Goal: Task Accomplishment & Management: Manage account settings

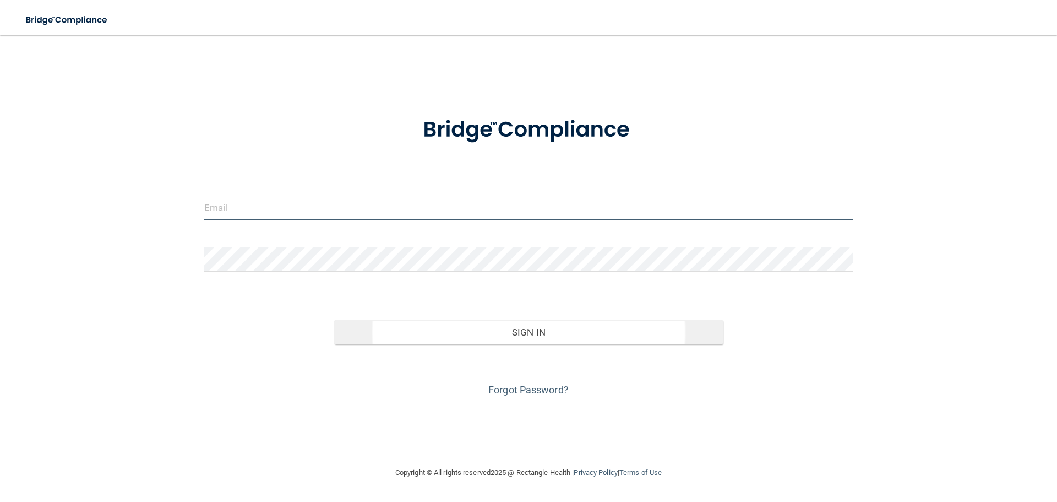
type input "[EMAIL_ADDRESS][DOMAIN_NAME]"
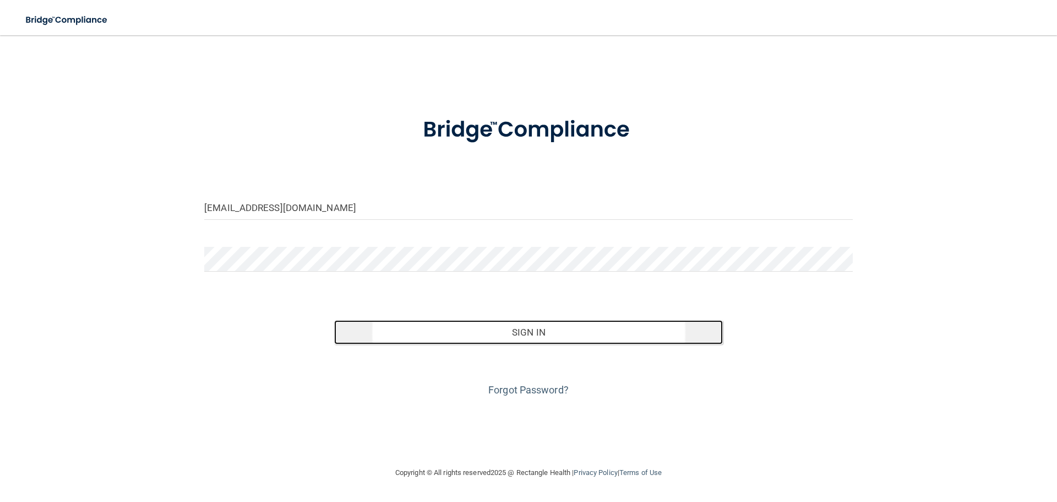
click at [536, 326] on button "Sign In" at bounding box center [528, 332] width 389 height 24
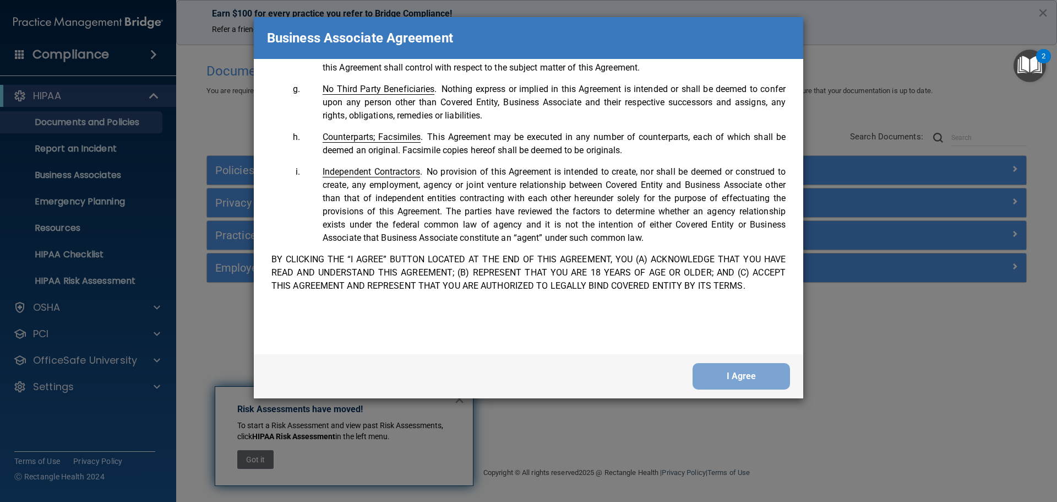
scroll to position [2245, 0]
click at [759, 379] on button "I Agree" at bounding box center [741, 376] width 97 height 26
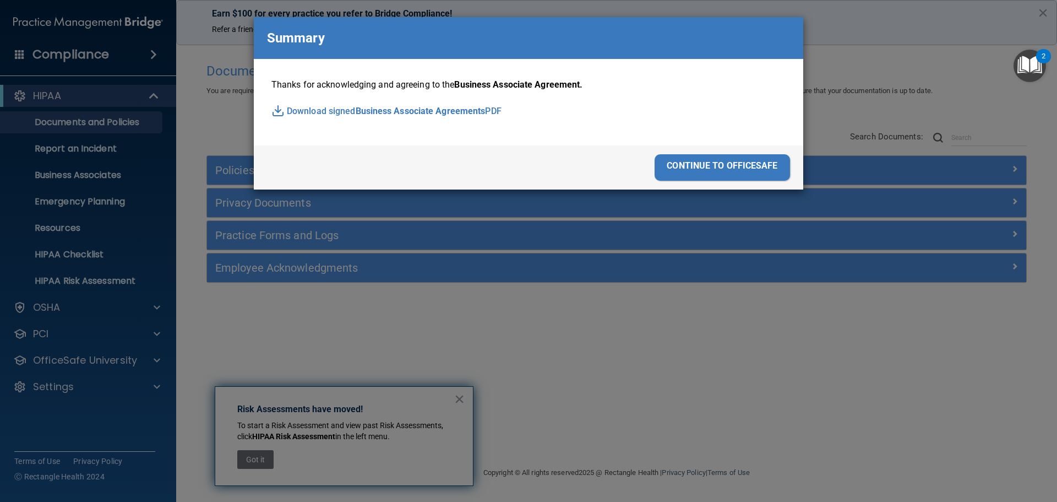
click at [753, 166] on div "continue to officesafe" at bounding box center [722, 167] width 135 height 26
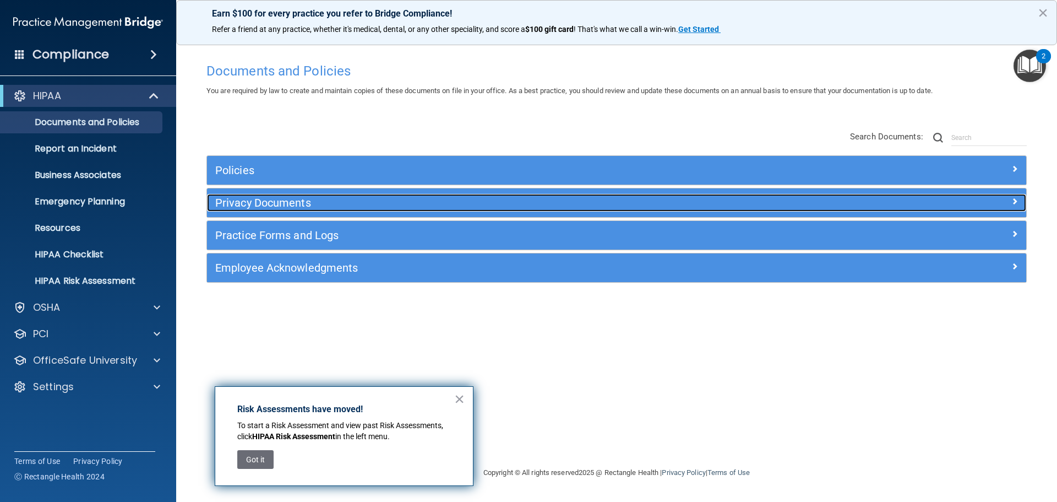
click at [461, 203] on h5 "Privacy Documents" at bounding box center [514, 203] width 598 height 12
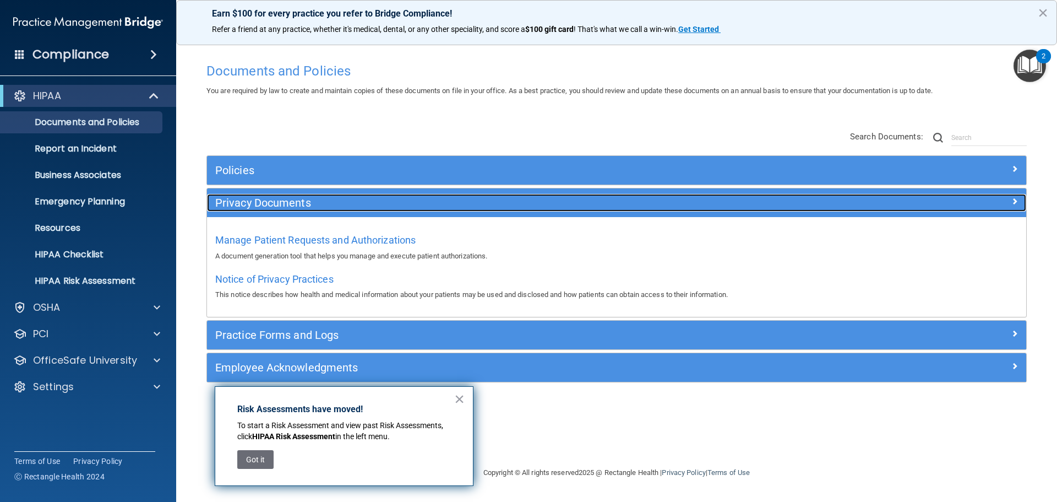
click at [497, 207] on h5 "Privacy Documents" at bounding box center [514, 203] width 598 height 12
